Goal: Task Accomplishment & Management: Manage account settings

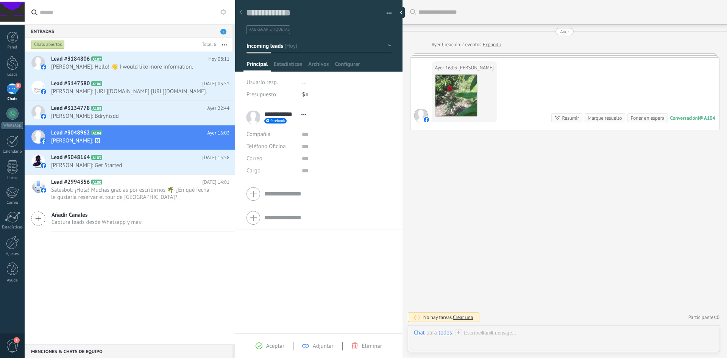
scroll to position [11, 0]
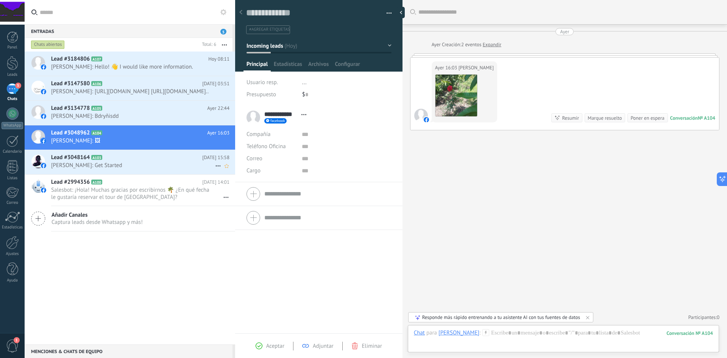
click at [110, 169] on span "[PERSON_NAME]: Get Started" at bounding box center [133, 165] width 164 height 7
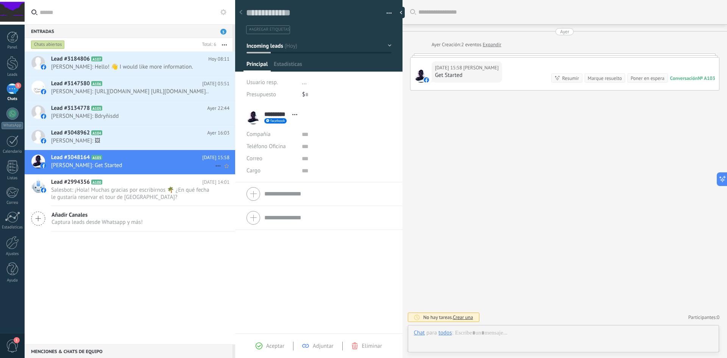
scroll to position [11, 0]
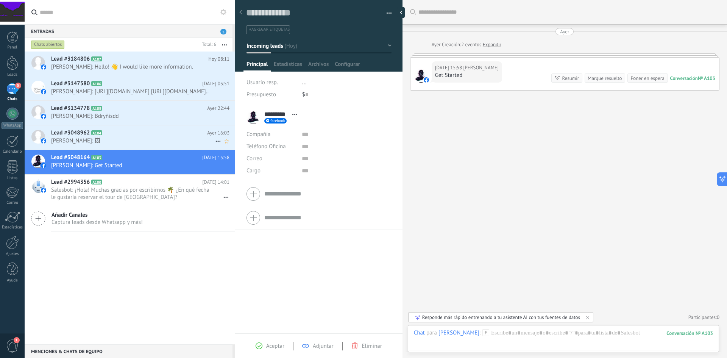
click at [109, 144] on span "[PERSON_NAME]: 🖼" at bounding box center [133, 140] width 164 height 7
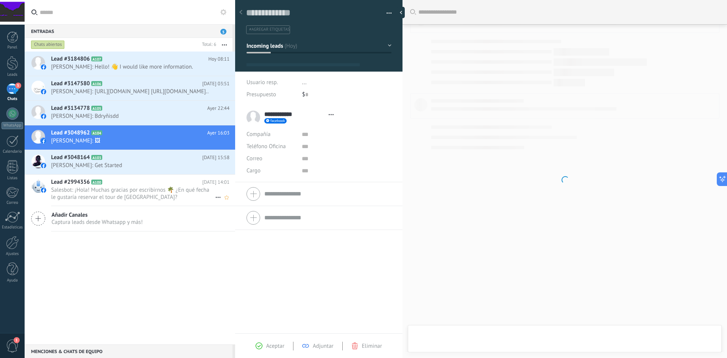
scroll to position [11, 0]
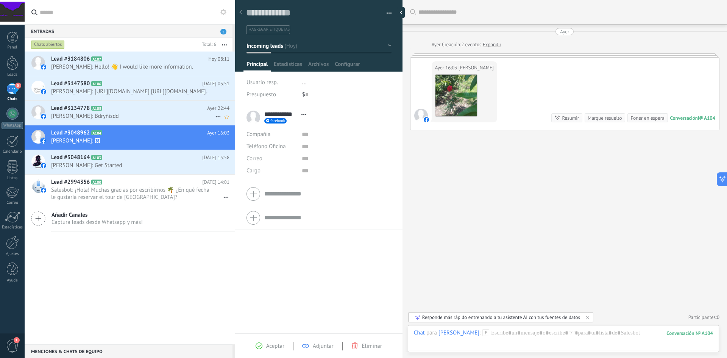
click at [106, 120] on span "[PERSON_NAME]: Bdryñisdd" at bounding box center [133, 115] width 164 height 7
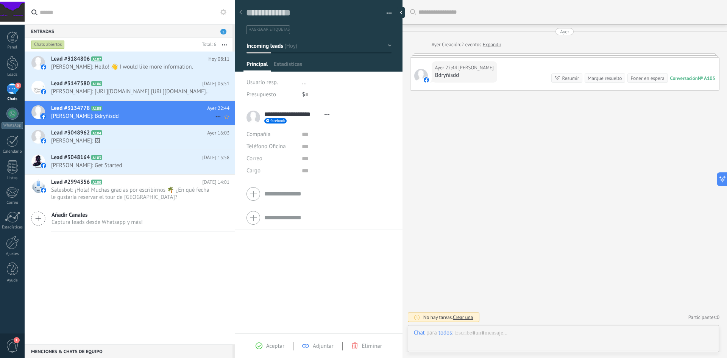
scroll to position [11, 0]
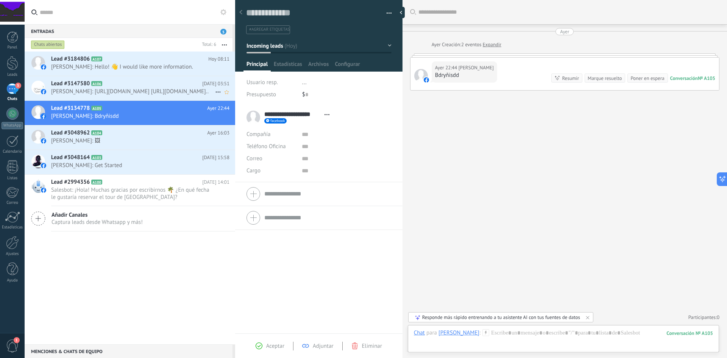
click at [102, 94] on span "[PERSON_NAME]: [URL][DOMAIN_NAME] [URL][DOMAIN_NAME].." at bounding box center [133, 91] width 164 height 7
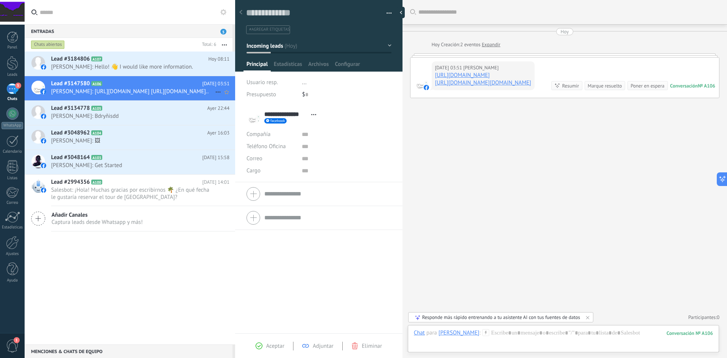
scroll to position [2, 0]
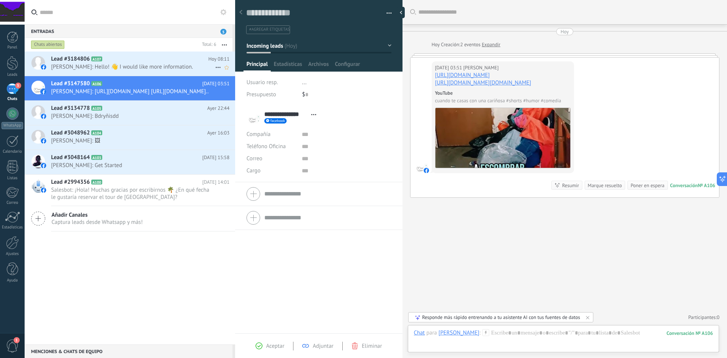
click at [53, 65] on span "[PERSON_NAME]: Hello! 👋 I would like more information." at bounding box center [133, 66] width 164 height 7
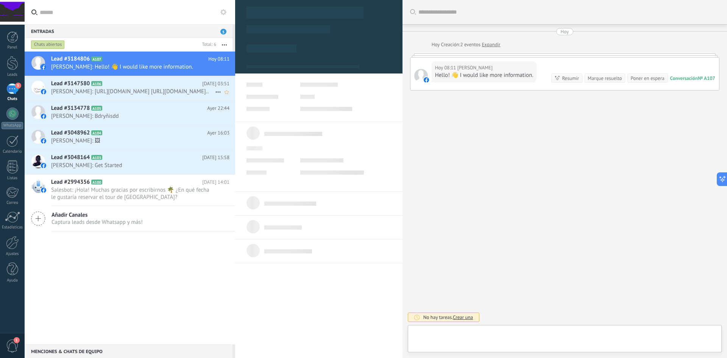
scroll to position [11, 0]
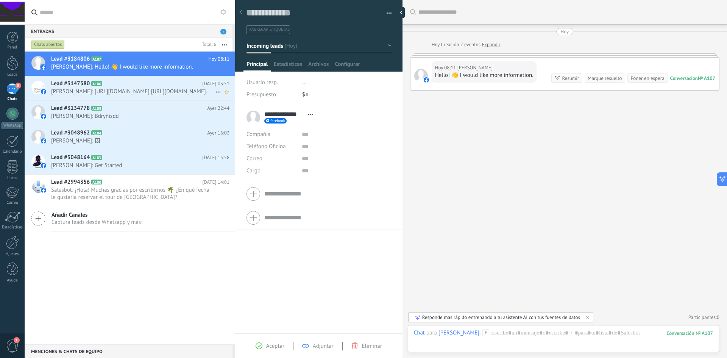
click at [58, 95] on span "[PERSON_NAME]: [URL][DOMAIN_NAME] [URL][DOMAIN_NAME].." at bounding box center [133, 91] width 164 height 7
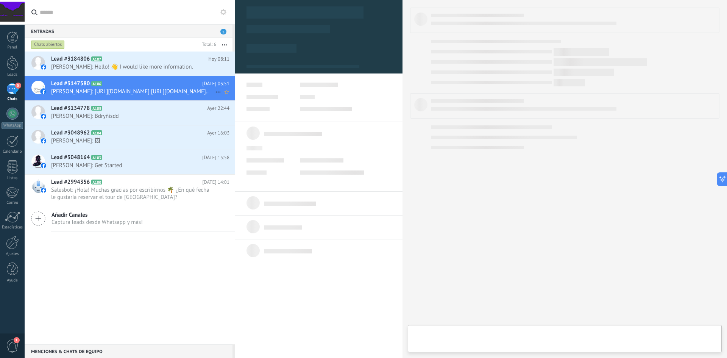
type textarea "**********"
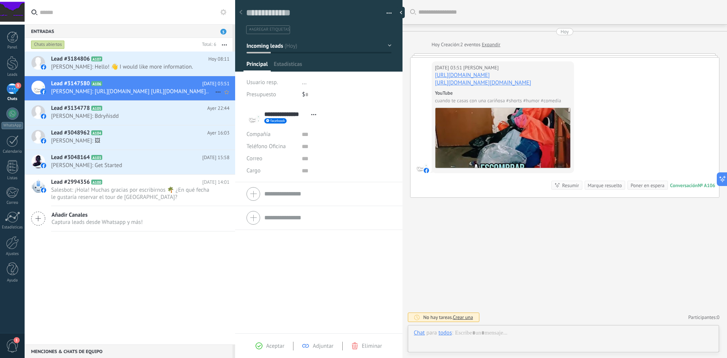
scroll to position [2, 0]
